Goal: Task Accomplishment & Management: Use online tool/utility

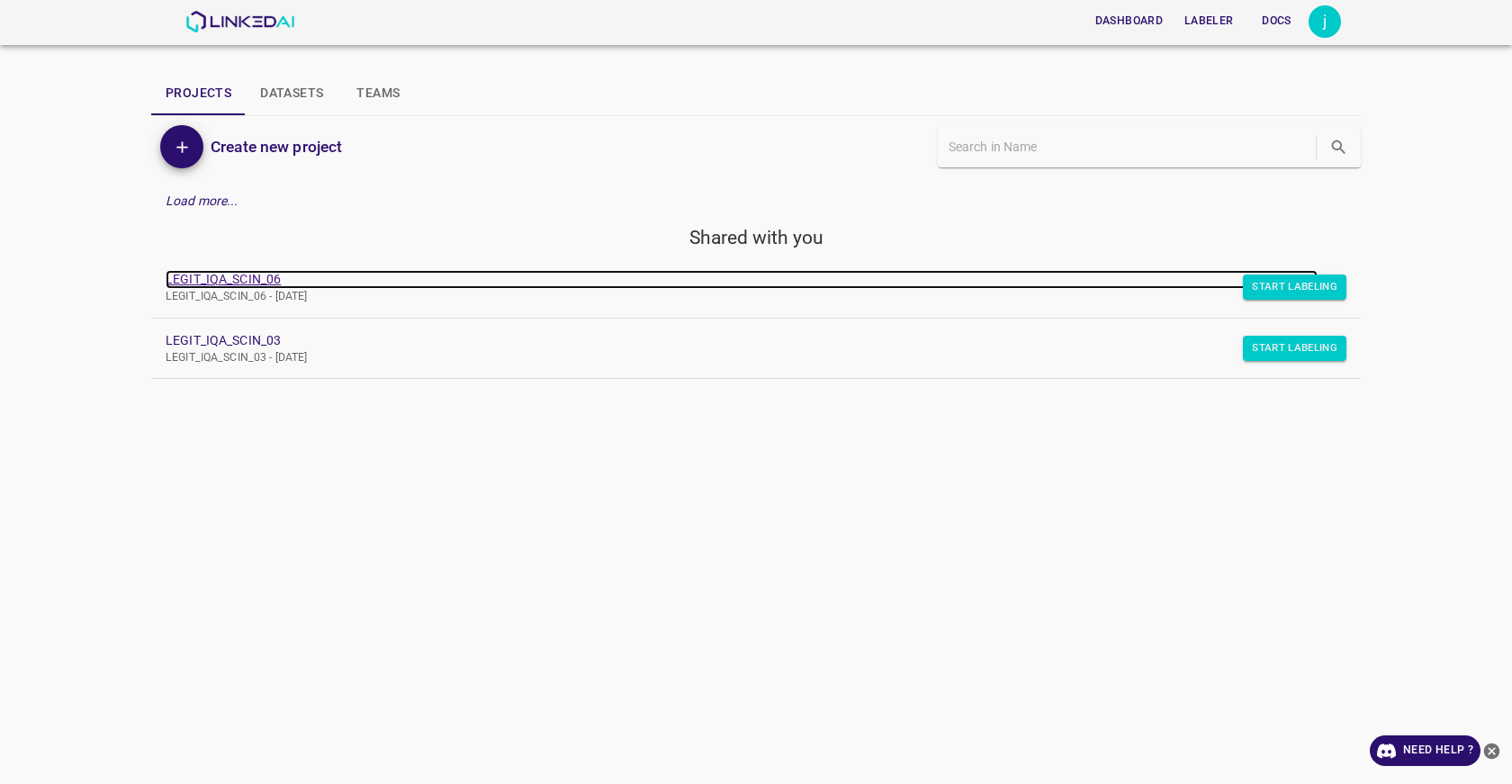
click at [245, 282] on link "LEGIT_IQA_SCIN_06" at bounding box center [741, 280] width 1152 height 19
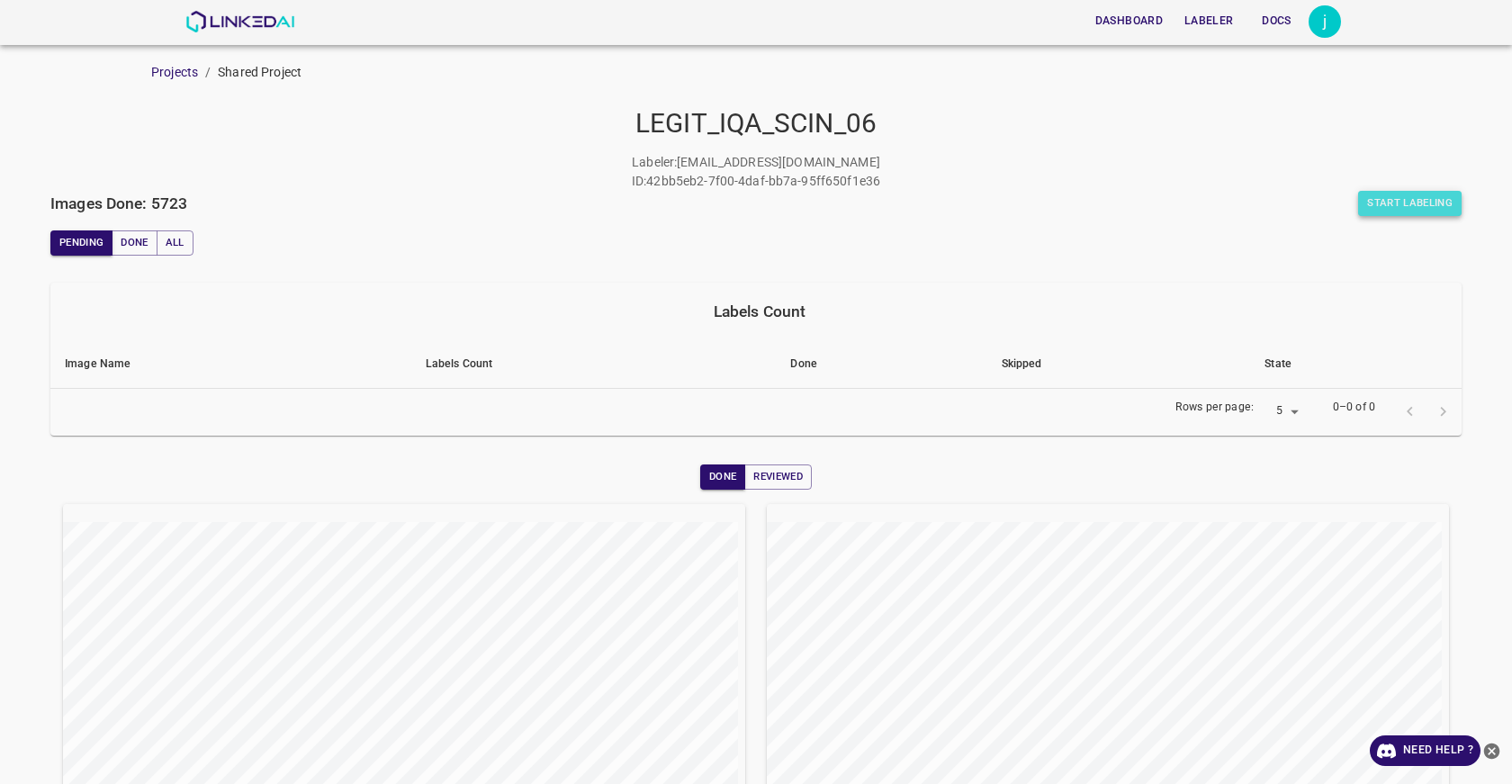
click at [1403, 210] on button "Start Labeling" at bounding box center [1409, 204] width 103 height 25
